Goal: Information Seeking & Learning: Learn about a topic

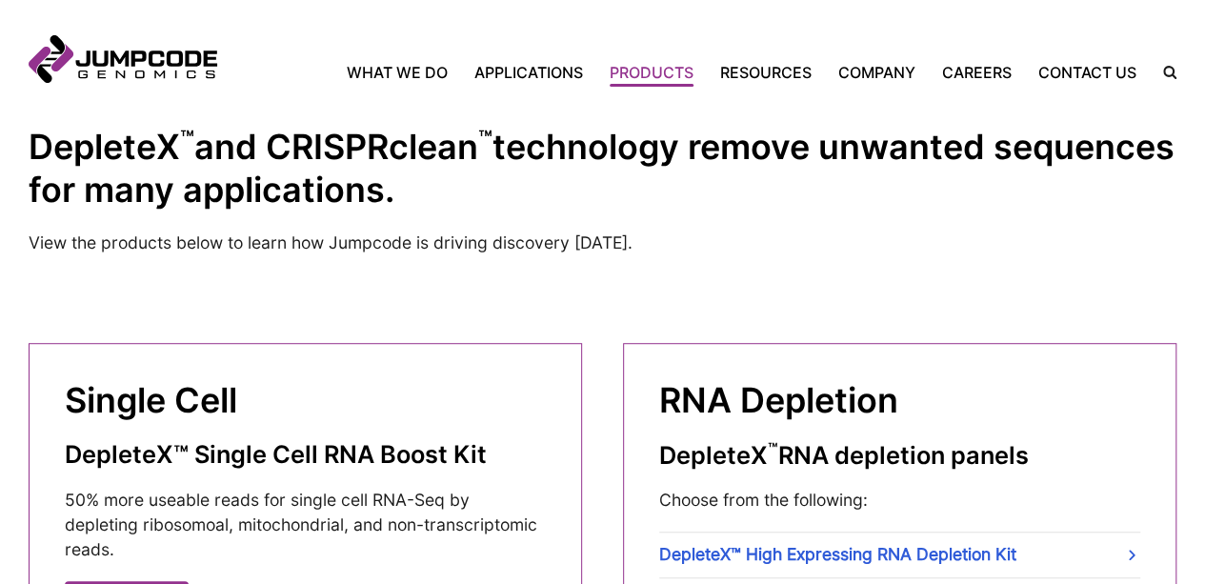
scroll to position [429, 0]
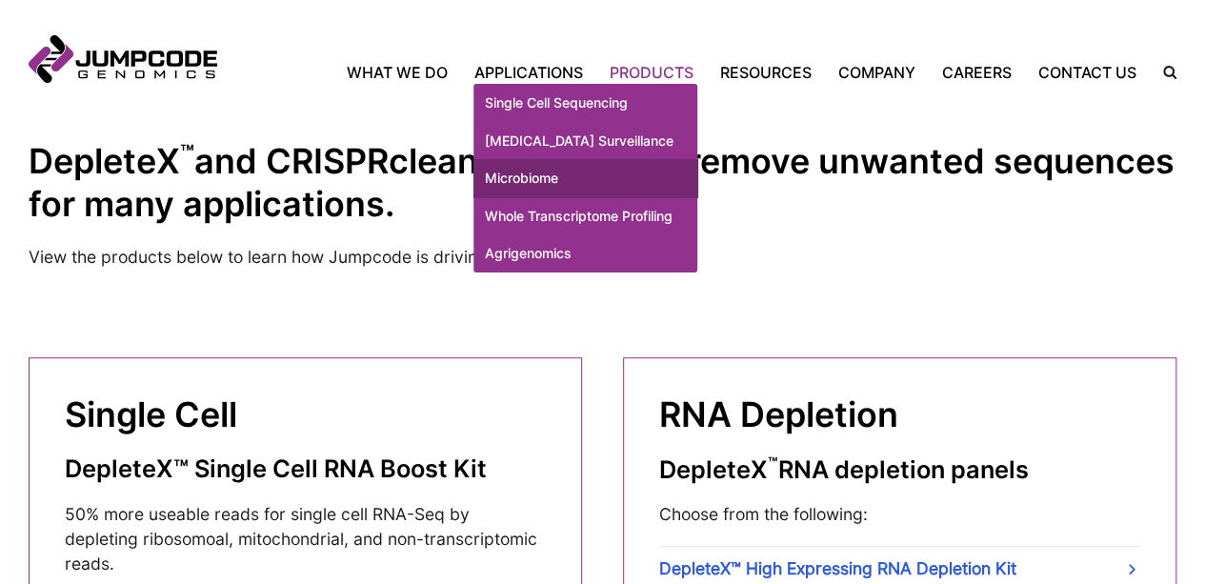
click at [543, 197] on link "Microbiome" at bounding box center [585, 178] width 224 height 38
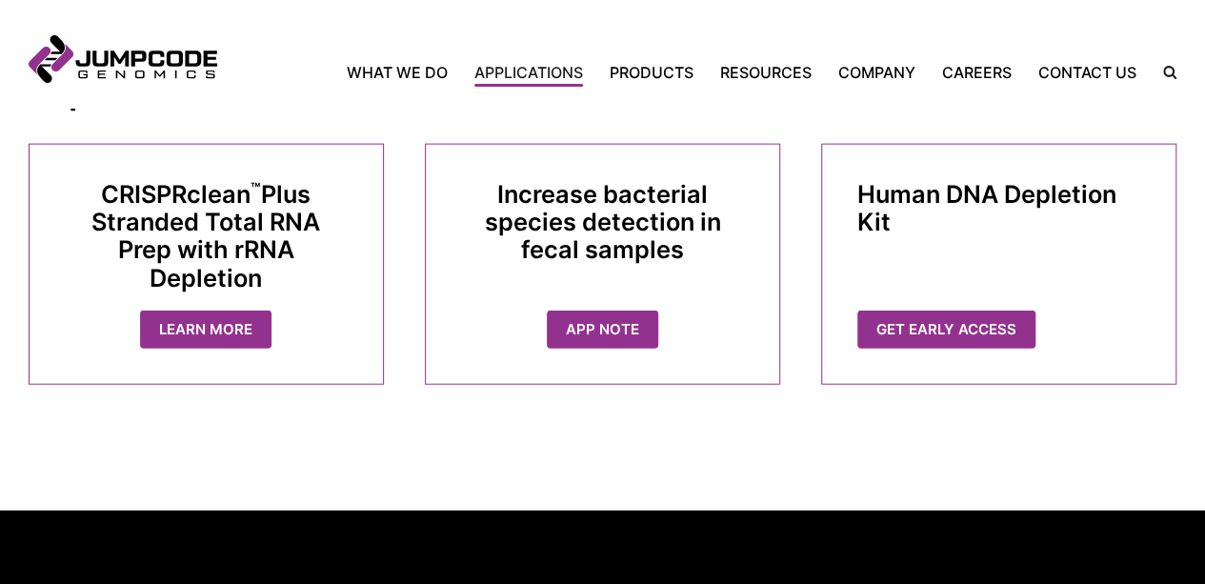
scroll to position [2148, 0]
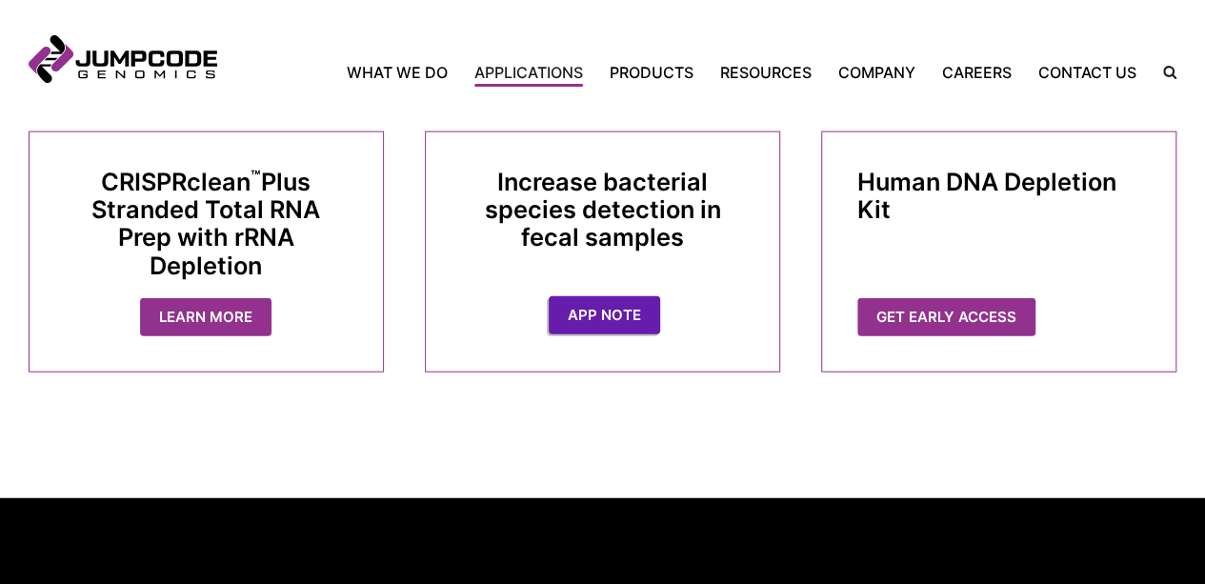
click at [608, 325] on link "App Note" at bounding box center [604, 315] width 111 height 39
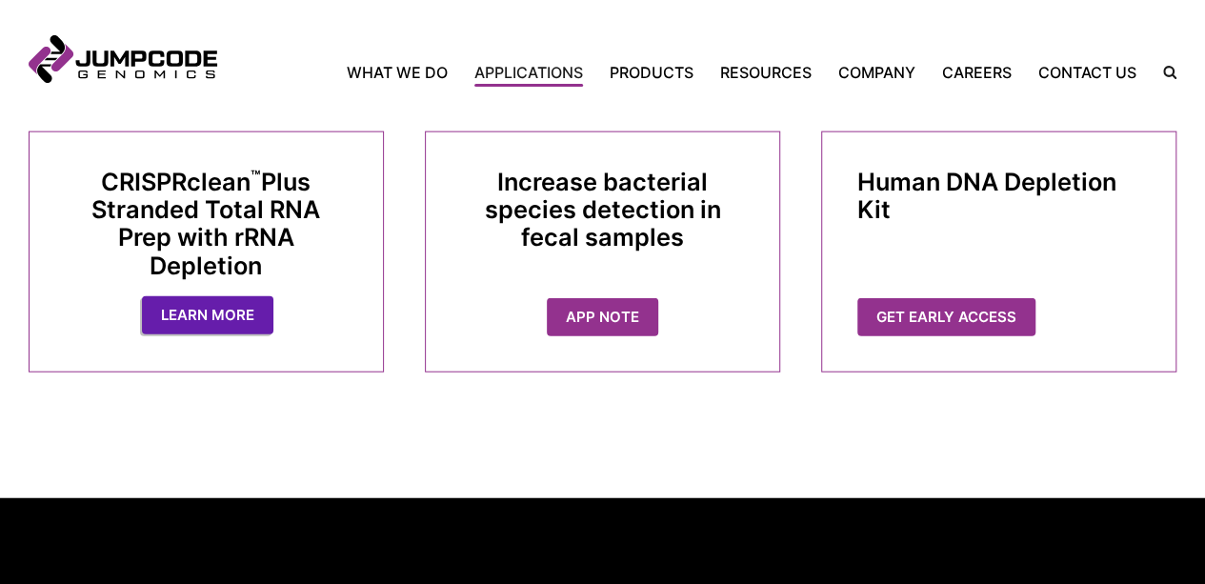
click at [188, 333] on link "Learn More" at bounding box center [207, 315] width 131 height 39
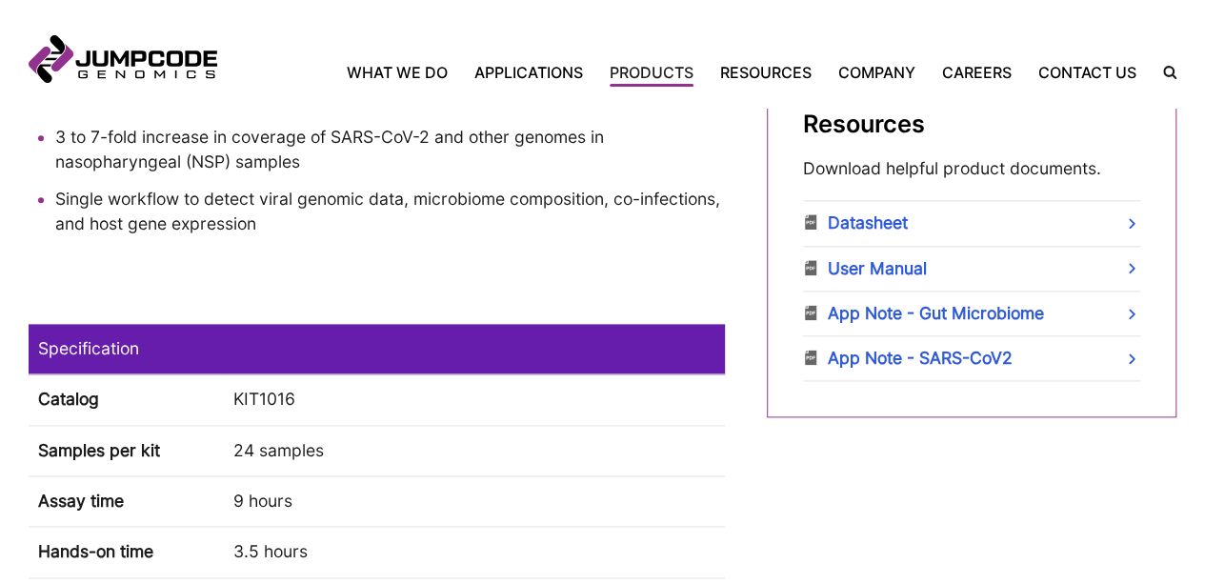
scroll to position [1091, 0]
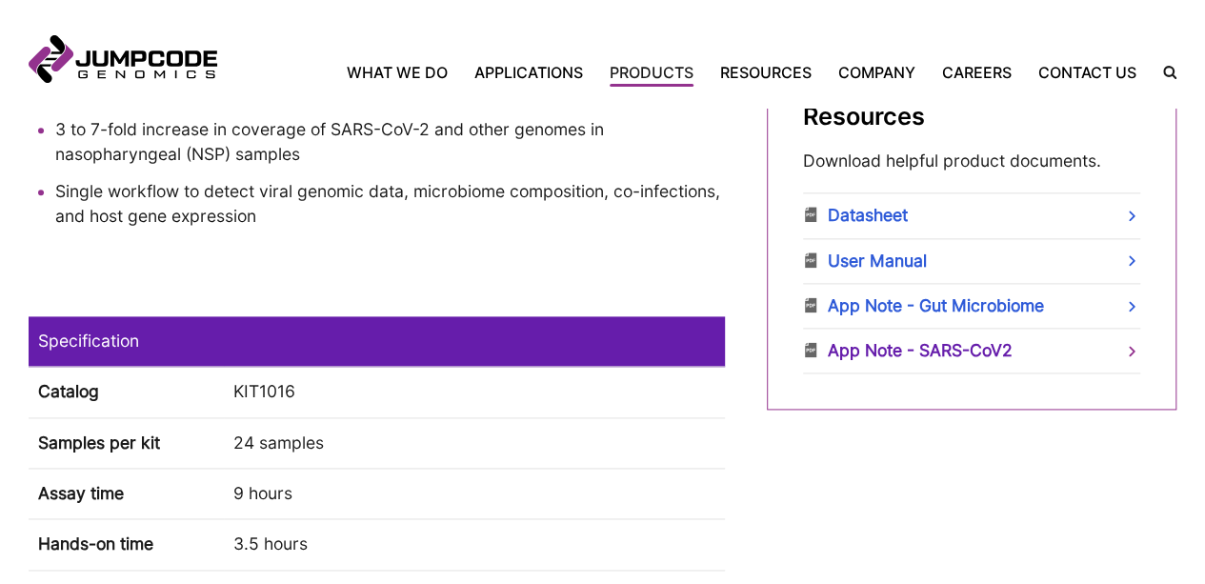
click at [1095, 345] on link "App Note - SARS-CoV2" at bounding box center [971, 351] width 337 height 44
click at [876, 305] on link "App Note - Gut Microbiome" at bounding box center [971, 306] width 337 height 44
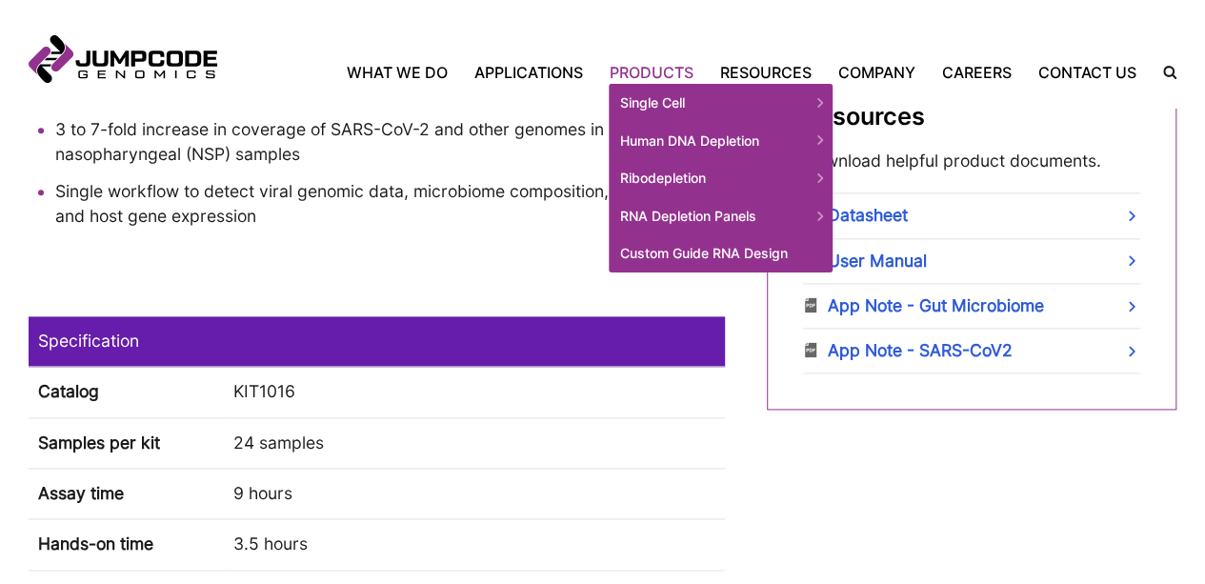
click at [650, 66] on link "Products" at bounding box center [651, 72] width 110 height 23
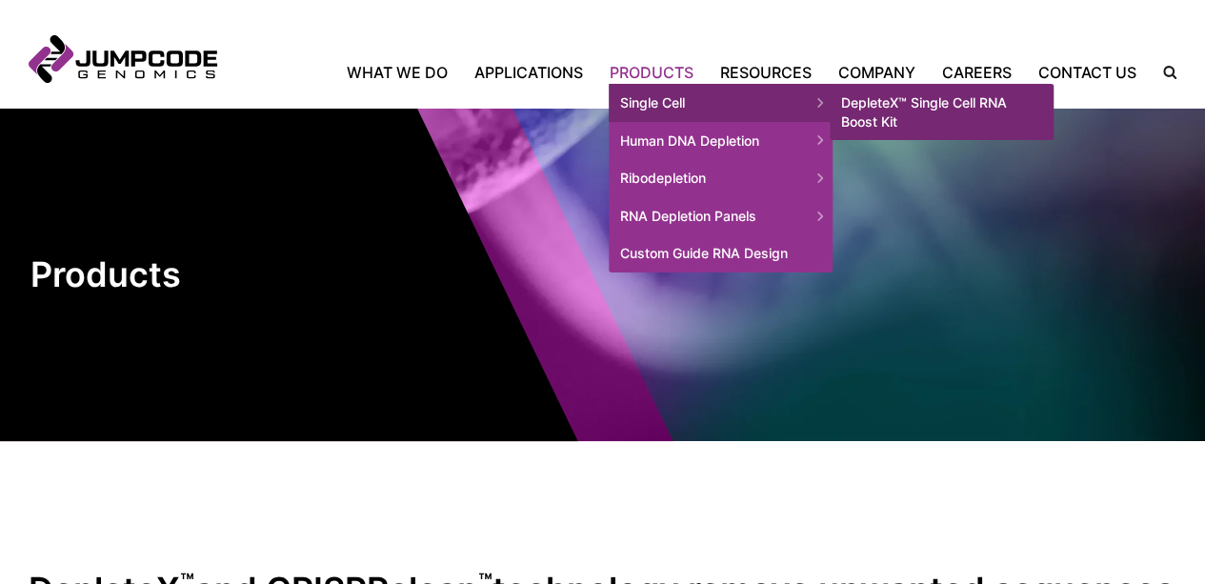
click at [654, 94] on span "Single Cell" at bounding box center [721, 103] width 224 height 38
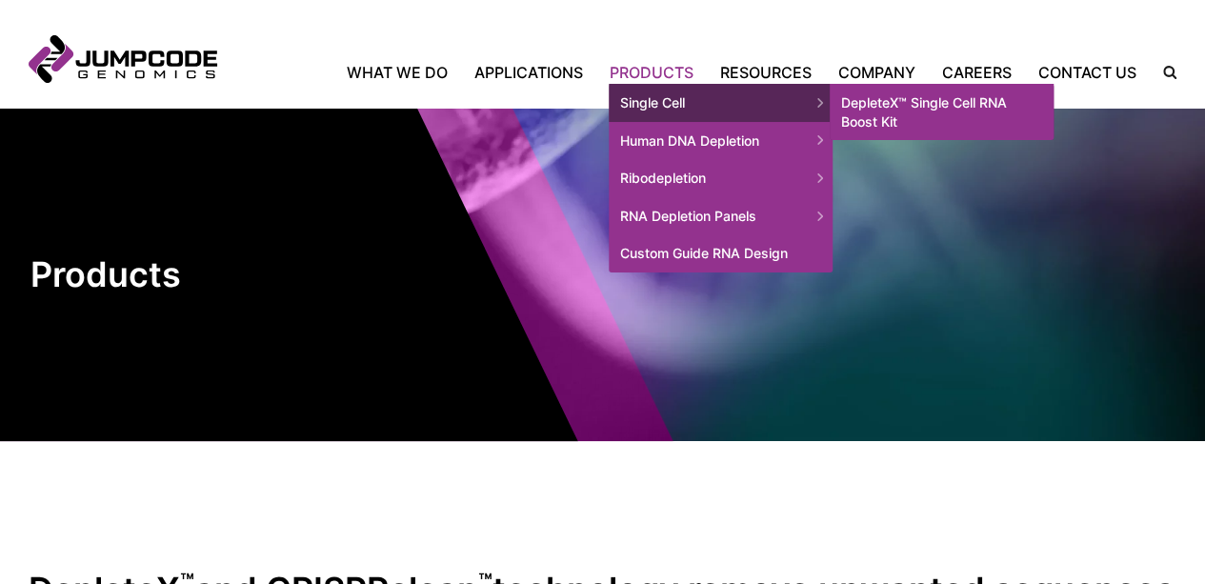
click at [912, 109] on link "DepleteX™ Single Cell RNA Boost Kit" at bounding box center [942, 112] width 224 height 56
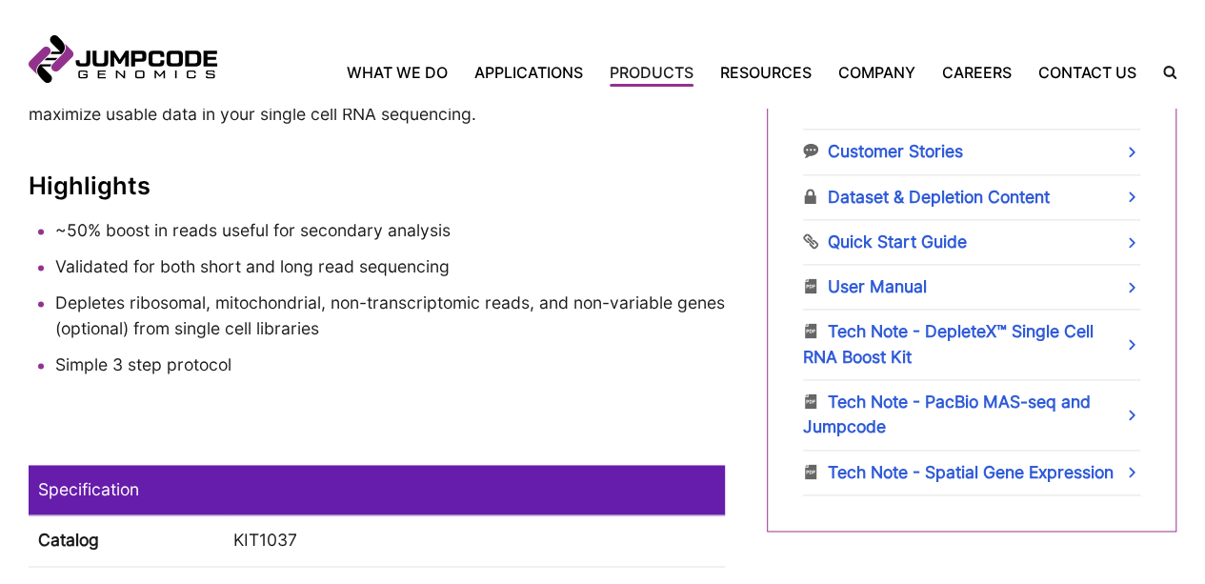
scroll to position [1152, 0]
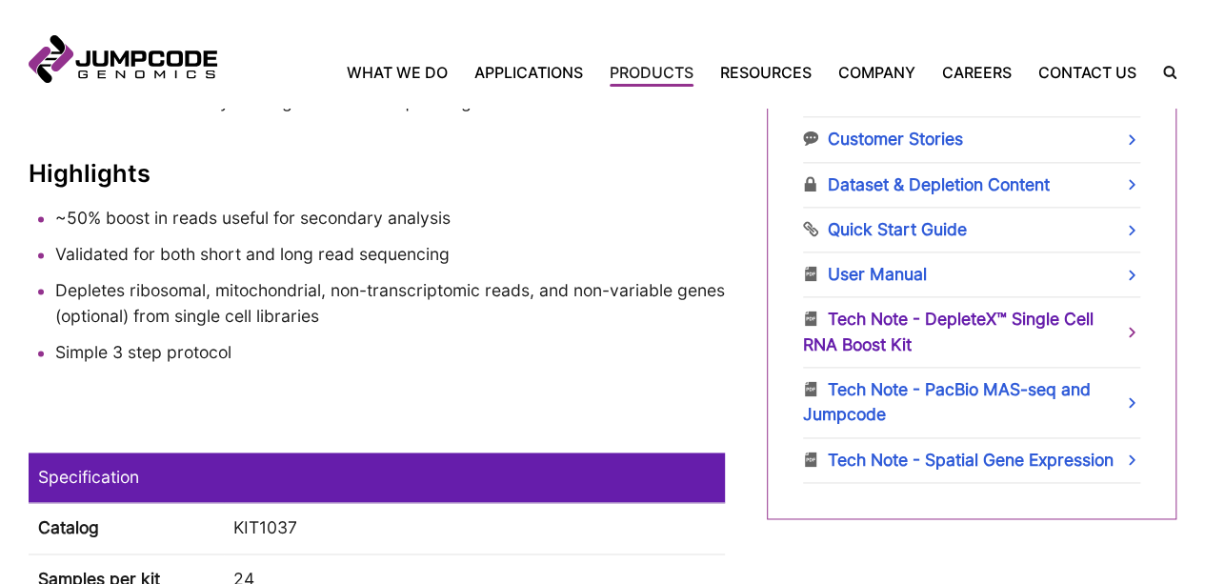
click at [1050, 332] on link "Tech Note - DepleteX™ Single Cell RNA Boost Kit" at bounding box center [971, 332] width 337 height 70
click at [934, 392] on link "Tech Note - PacBio MAS-seq and Jumpcode" at bounding box center [971, 403] width 337 height 70
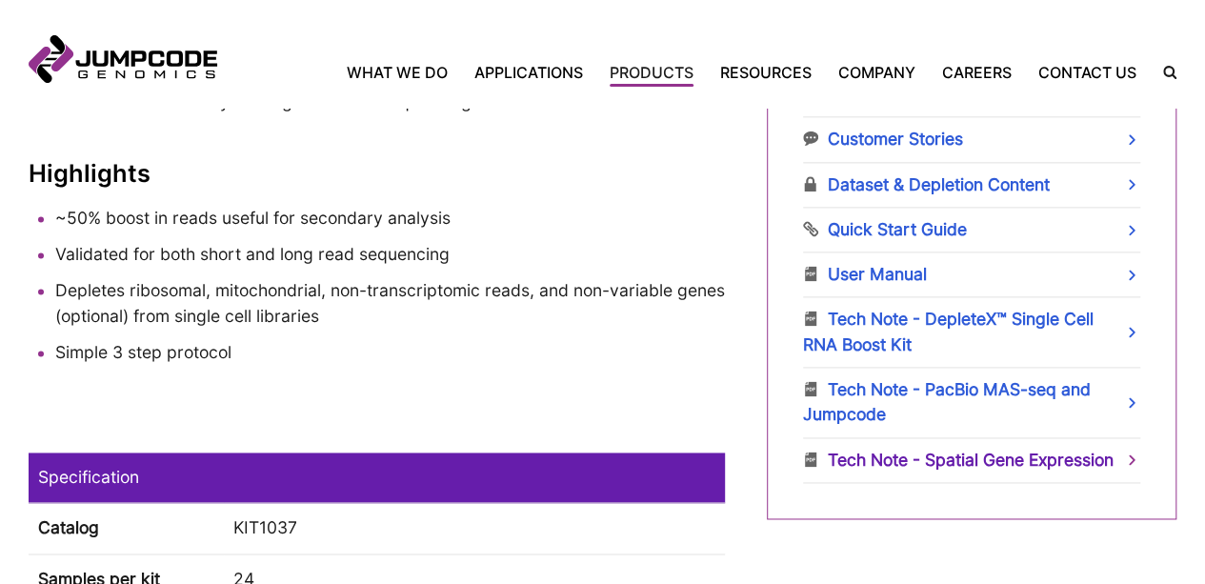
click at [940, 462] on link "Tech Note - Spatial Gene Expression" at bounding box center [971, 460] width 337 height 44
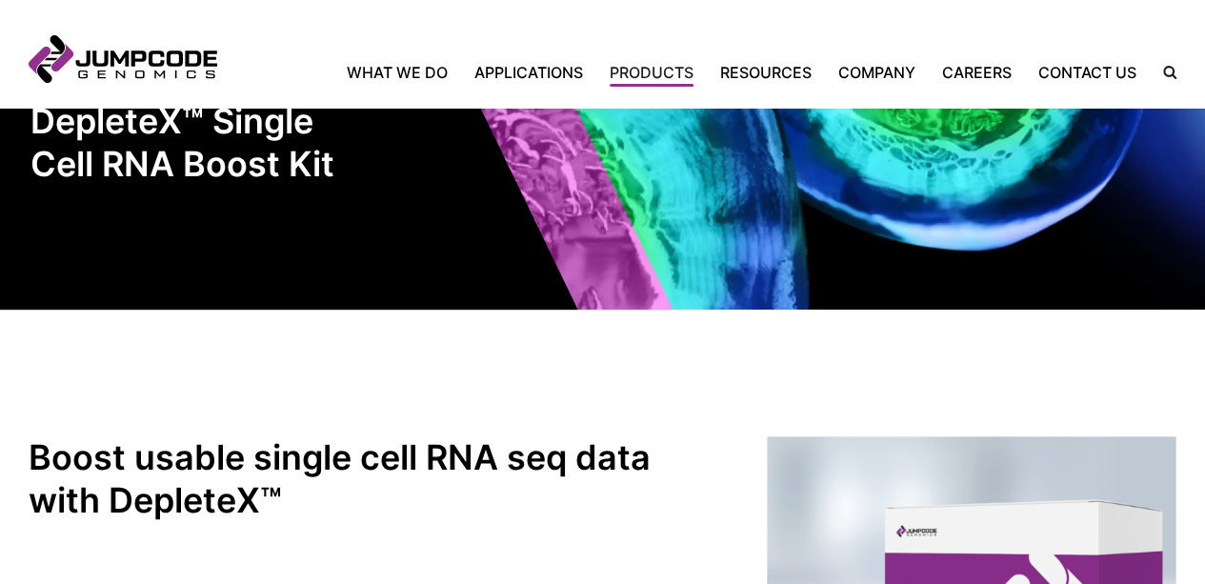
scroll to position [143, 0]
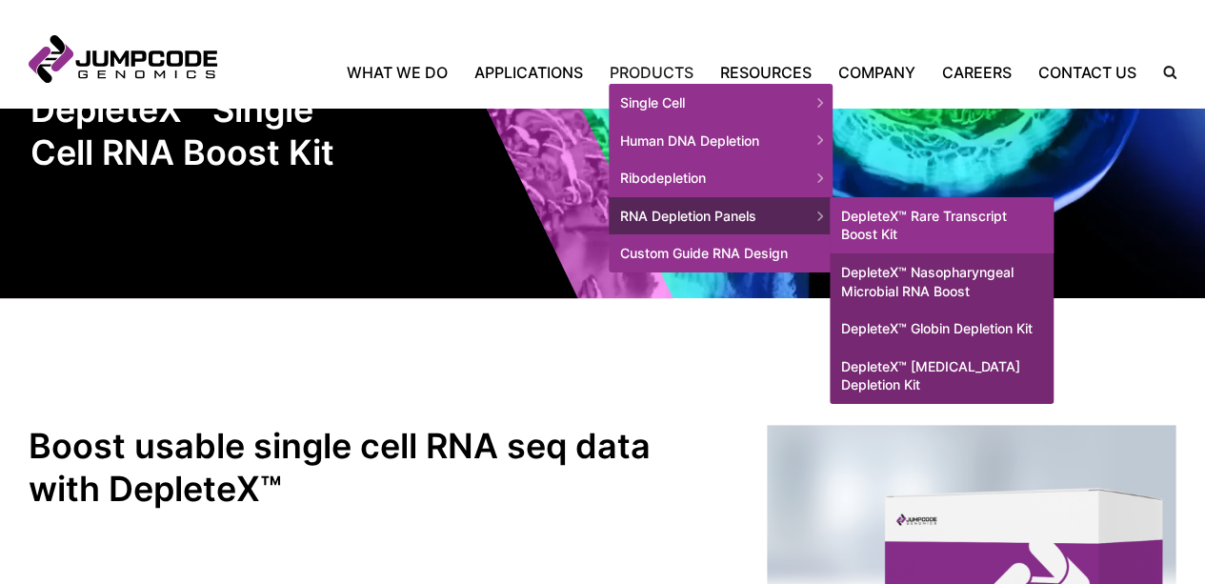
click at [919, 224] on link "DepleteX™ Rare Transcript Boost Kit" at bounding box center [942, 225] width 224 height 56
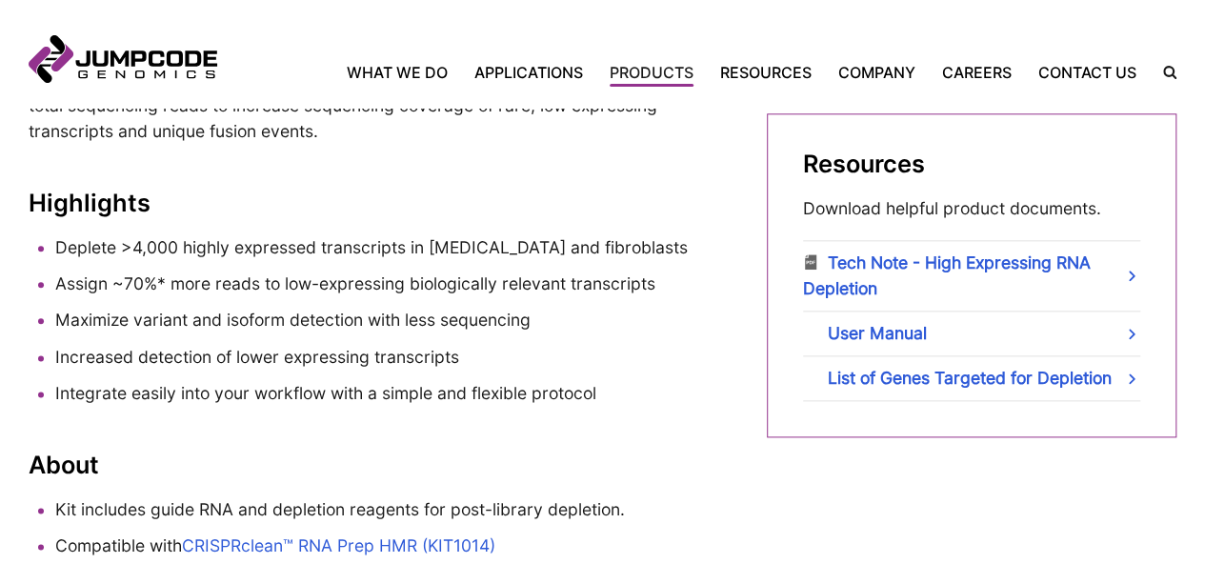
scroll to position [1023, 0]
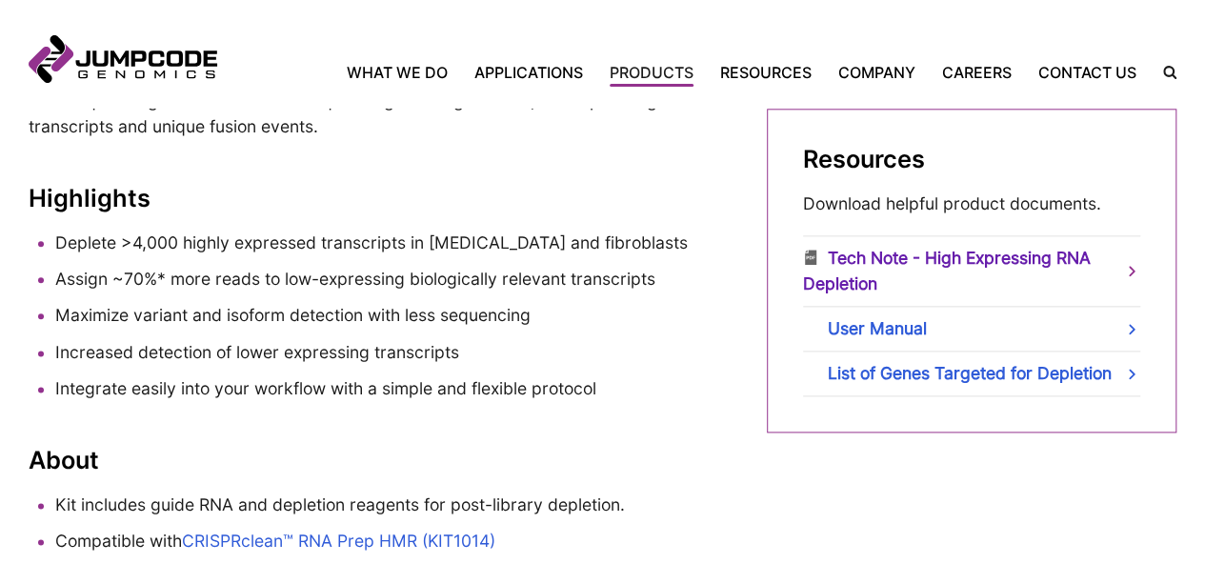
click at [1086, 270] on link "Tech Note - High Expressing RNA Depletion" at bounding box center [971, 271] width 337 height 70
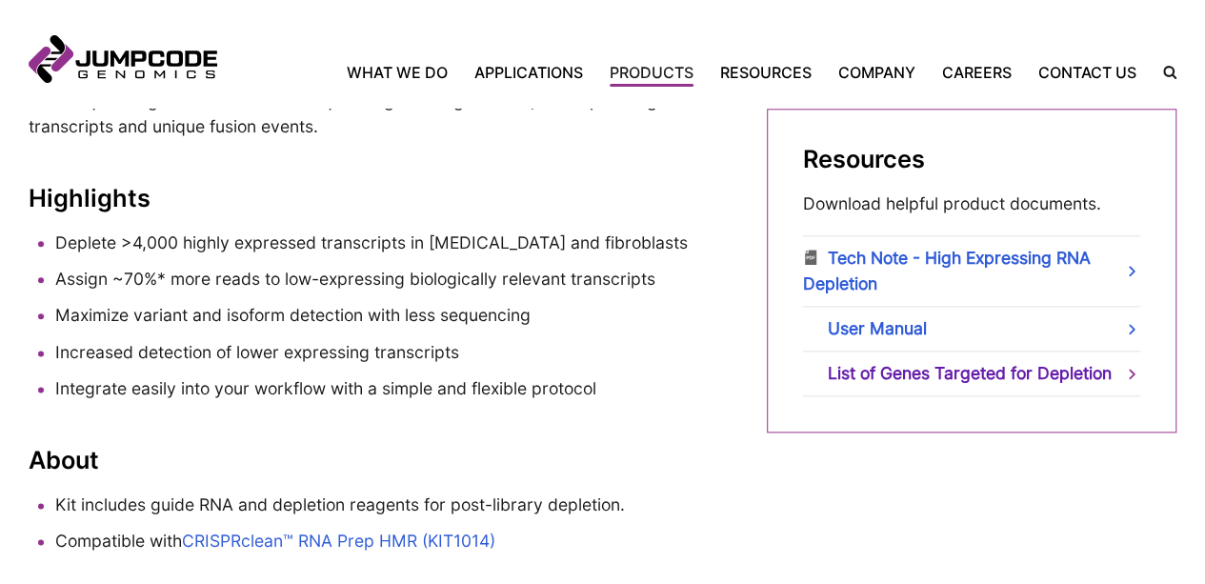
click at [985, 376] on link "List of Genes Targeted for Depletion" at bounding box center [971, 373] width 337 height 44
